Goal: Task Accomplishment & Management: Use online tool/utility

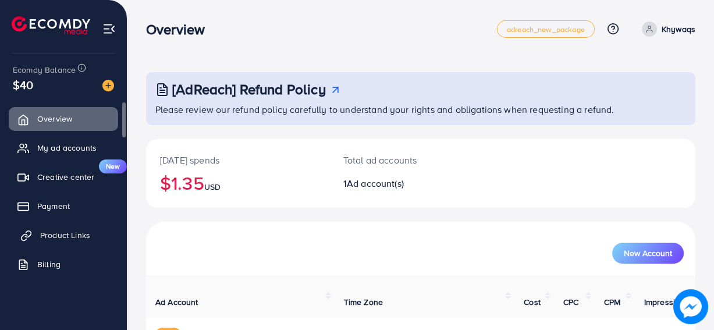
click at [73, 227] on link "Product Links" at bounding box center [63, 235] width 109 height 23
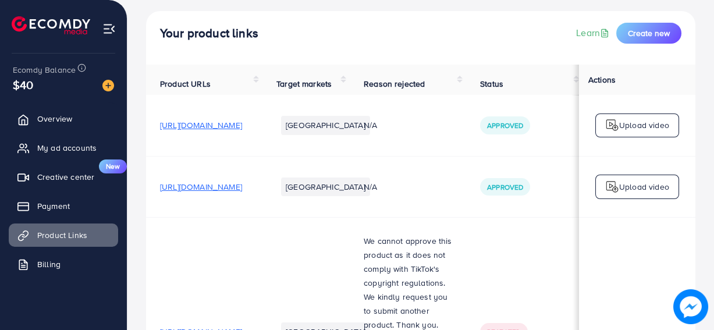
click at [232, 128] on span "[URL][DOMAIN_NAME]" at bounding box center [201, 125] width 82 height 12
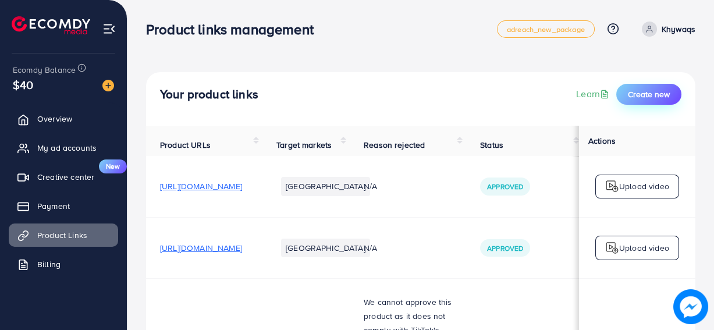
click at [634, 97] on span "Create new" at bounding box center [649, 95] width 42 height 12
click at [55, 146] on span "My ad accounts" at bounding box center [69, 148] width 59 height 12
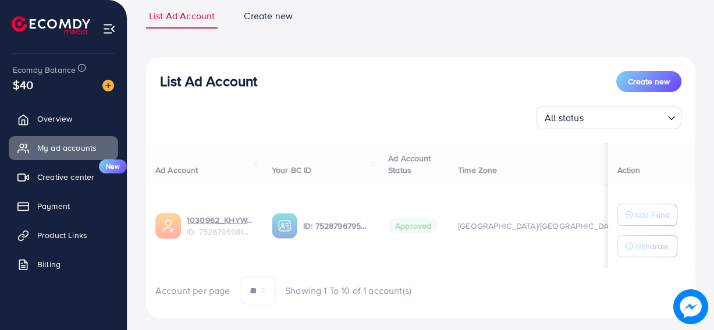
scroll to position [84, 0]
